Goal: Transaction & Acquisition: Subscribe to service/newsletter

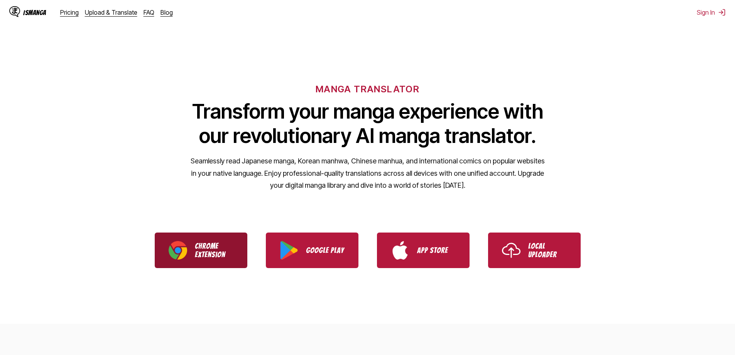
click at [237, 253] on link "Chrome Extension" at bounding box center [201, 250] width 93 height 36
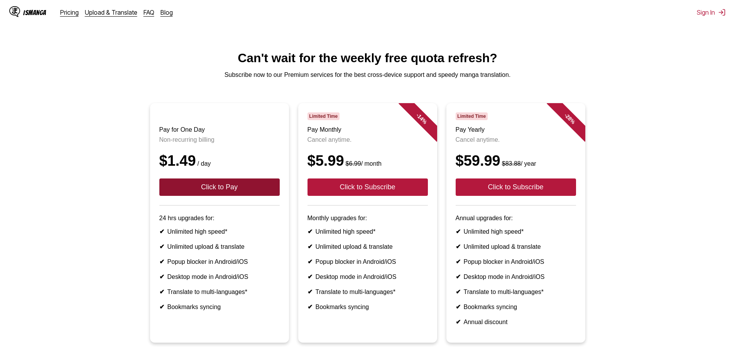
click at [255, 193] on button "Click to Pay" at bounding box center [219, 186] width 120 height 17
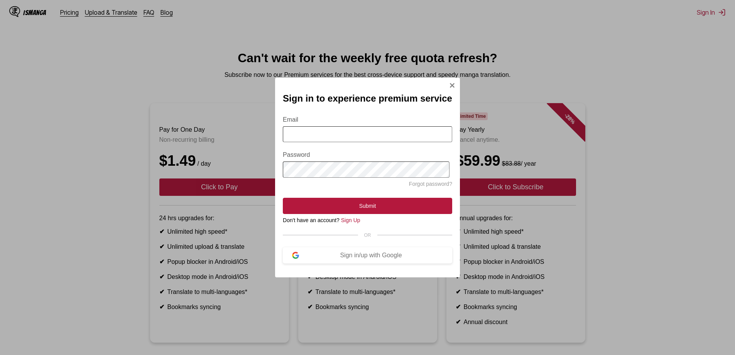
click at [359, 136] on input "Email" at bounding box center [367, 134] width 169 height 16
click at [373, 259] on div "Sign in/up with Google" at bounding box center [371, 255] width 144 height 7
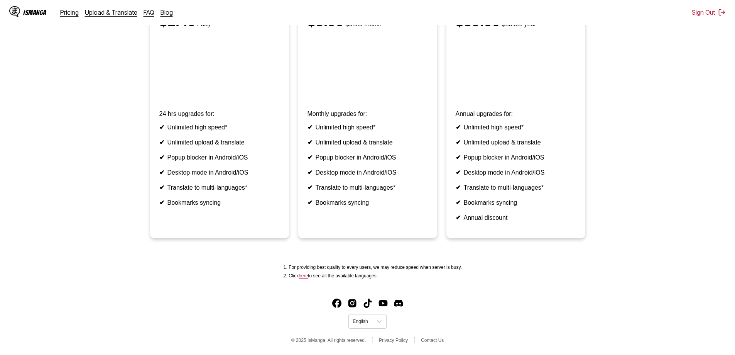
scroll to position [64, 0]
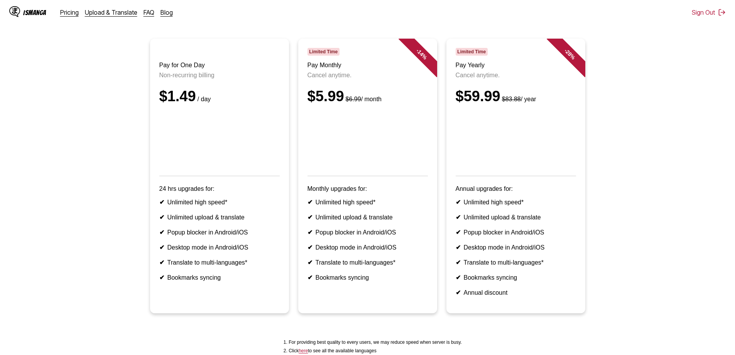
drag, startPoint x: 445, startPoint y: 252, endPoint x: 461, endPoint y: 160, distance: 93.3
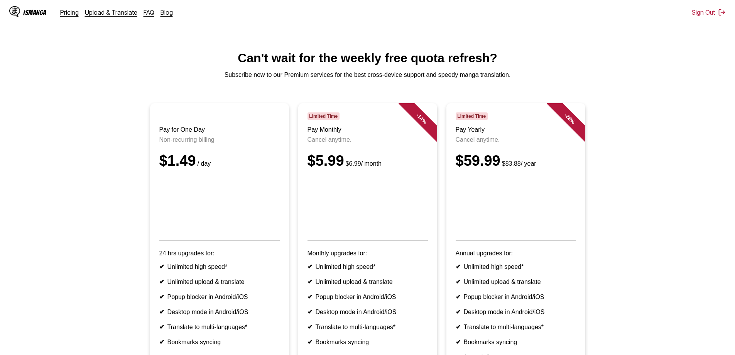
drag, startPoint x: 294, startPoint y: 143, endPoint x: 289, endPoint y: 127, distance: 16.0
drag, startPoint x: 285, startPoint y: 101, endPoint x: 301, endPoint y: 79, distance: 27.2
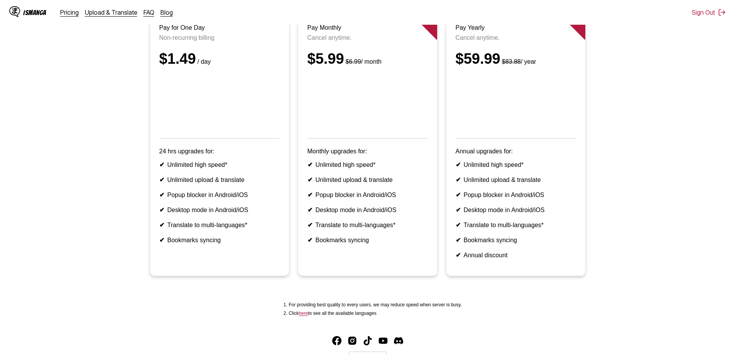
scroll to position [79, 0]
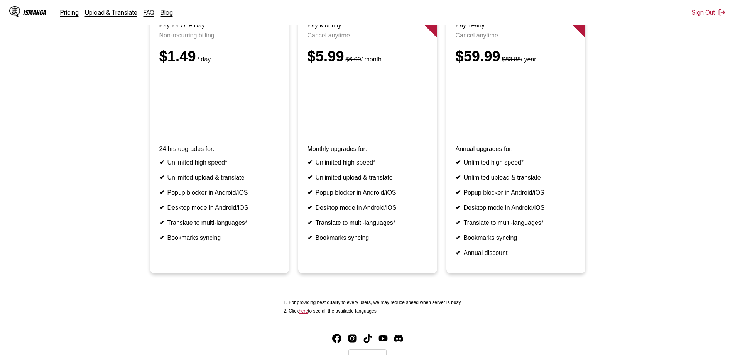
scroll to position [66, 0]
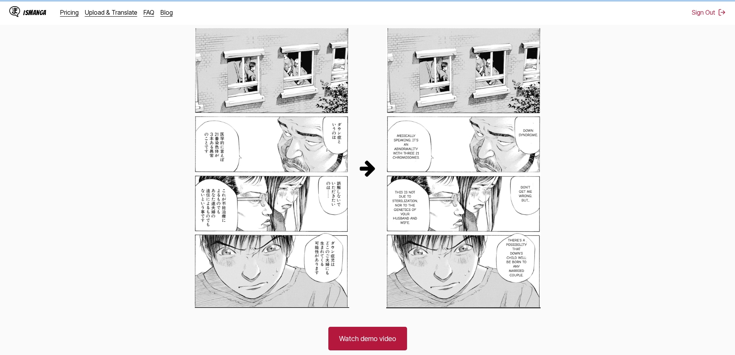
drag, startPoint x: 178, startPoint y: 101, endPoint x: 165, endPoint y: 176, distance: 75.6
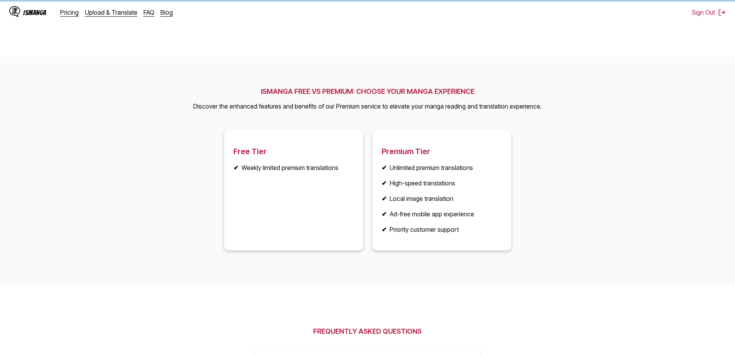
drag, startPoint x: 159, startPoint y: 112, endPoint x: 166, endPoint y: 248, distance: 136.0
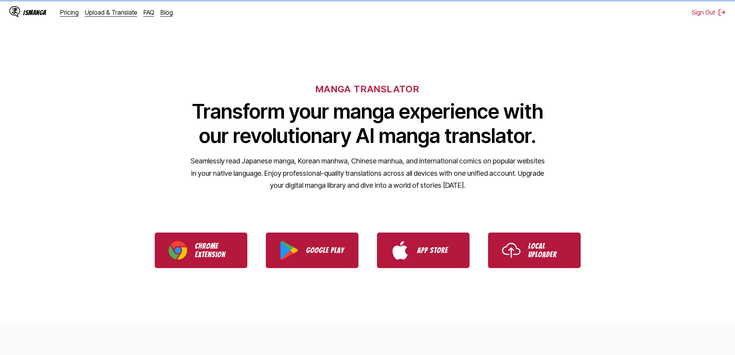
drag, startPoint x: 485, startPoint y: 306, endPoint x: 315, endPoint y: 111, distance: 259.0
click at [72, 12] on link "Pricing" at bounding box center [69, 12] width 19 height 8
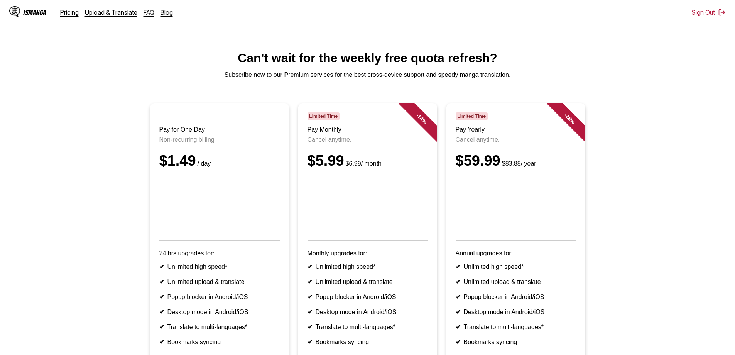
drag, startPoint x: 524, startPoint y: 274, endPoint x: 474, endPoint y: 193, distance: 95.4
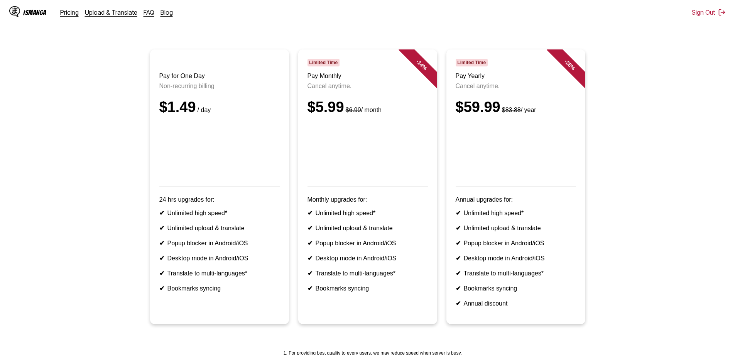
scroll to position [77, 0]
